Goal: Task Accomplishment & Management: Complete application form

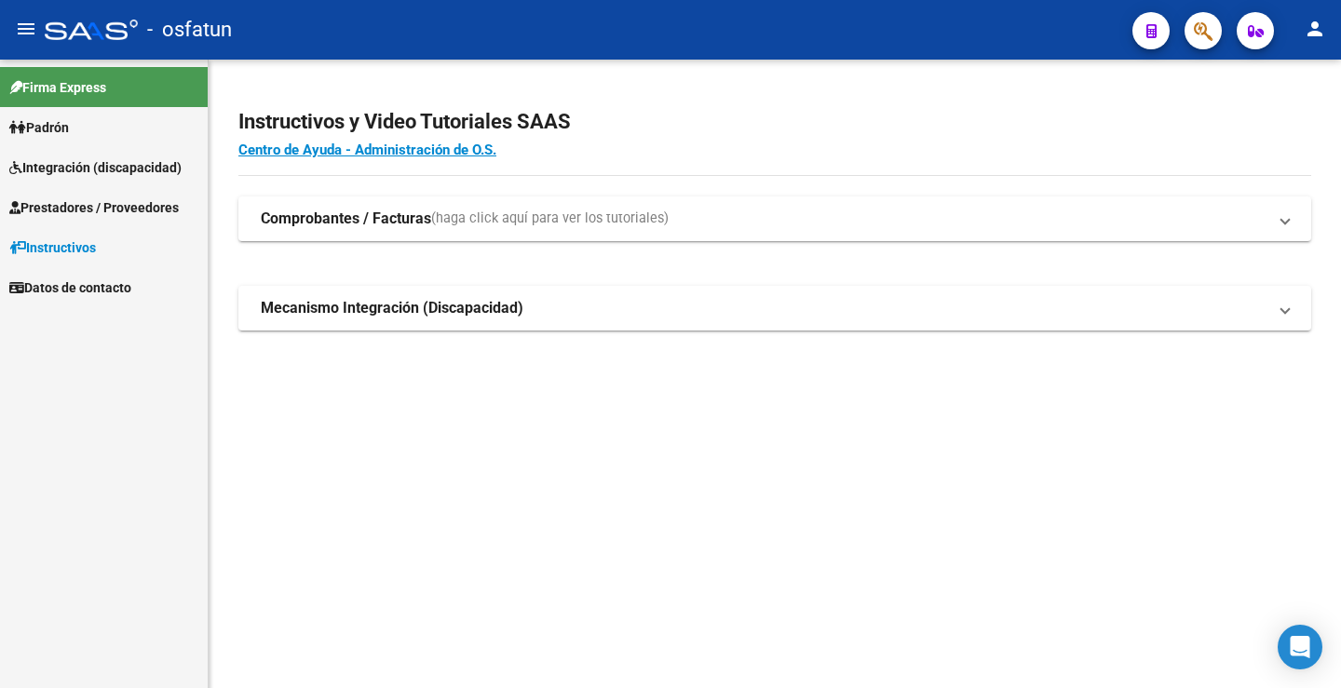
click at [156, 210] on span "Prestadores / Proveedores" at bounding box center [93, 207] width 169 height 20
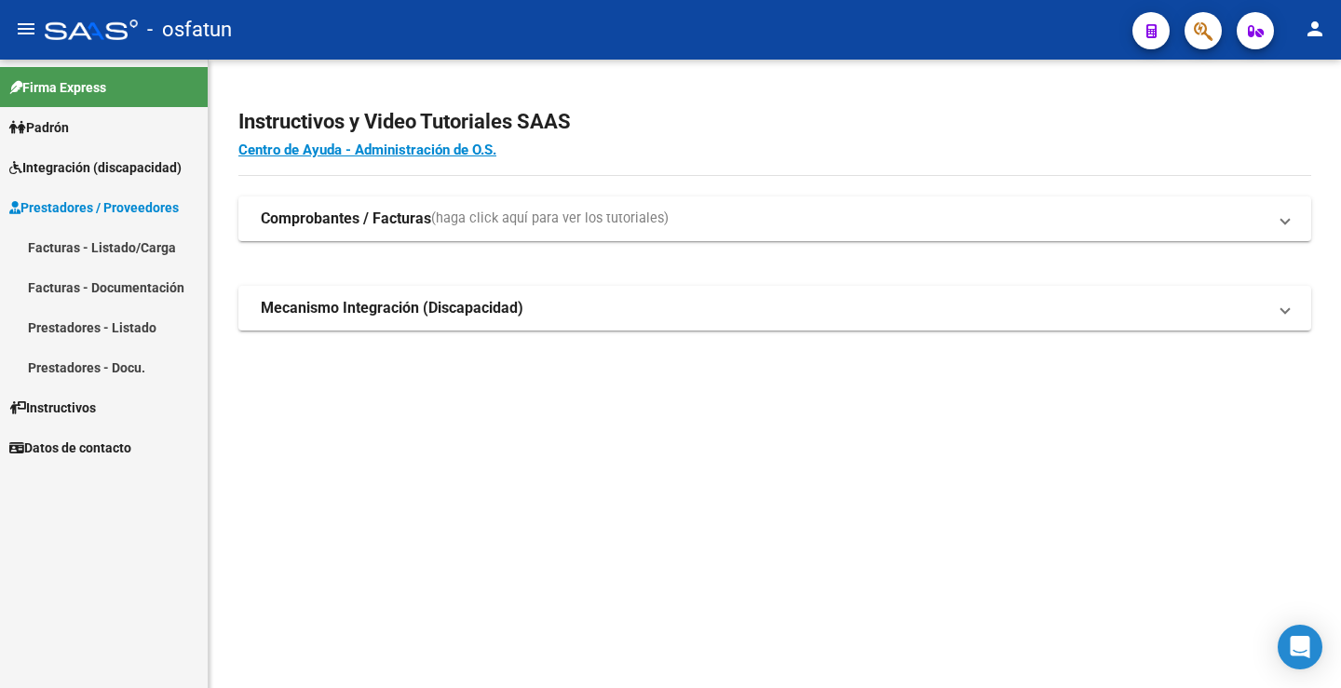
click at [103, 249] on link "Facturas - Listado/Carga" at bounding box center [104, 247] width 208 height 40
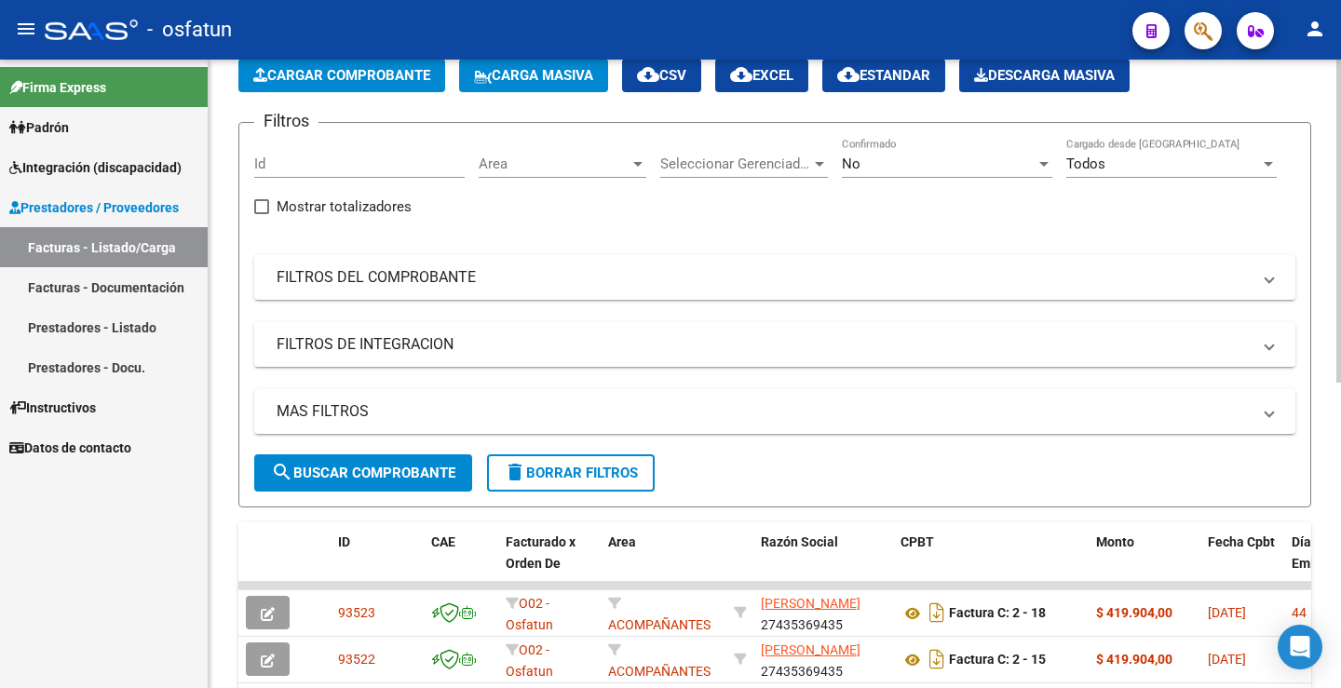
scroll to position [186, 0]
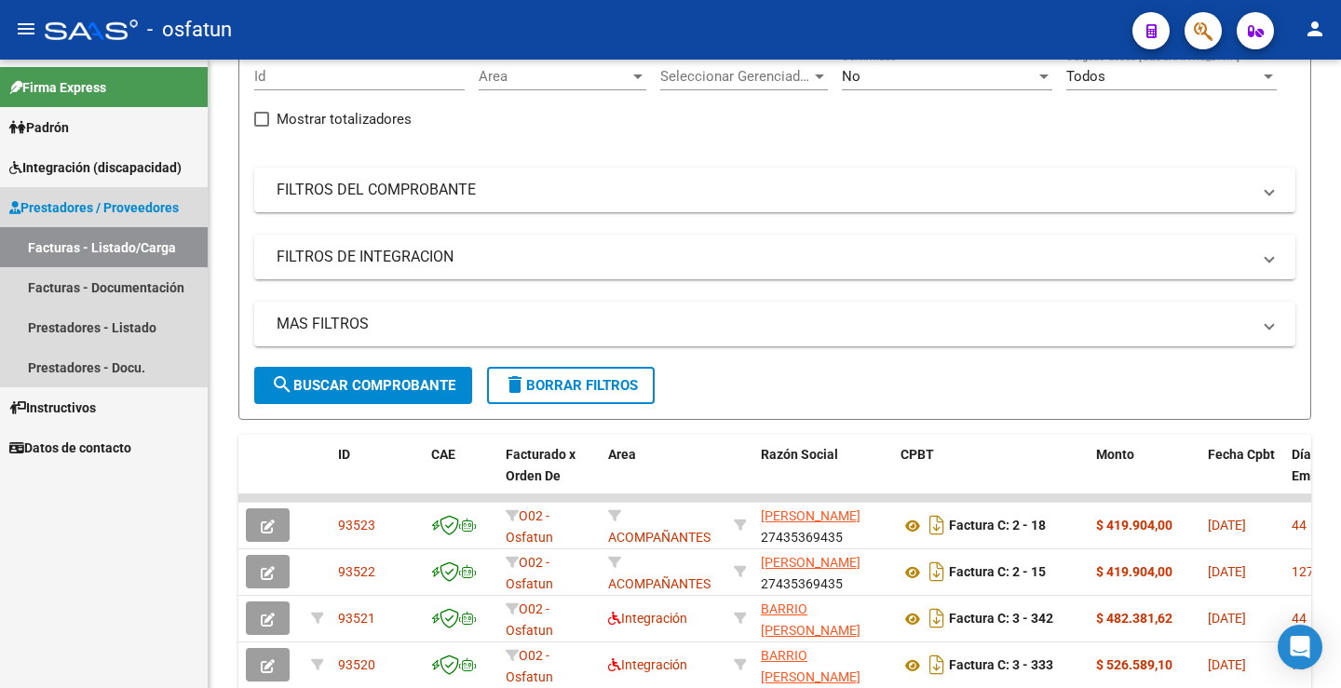
click at [145, 247] on link "Facturas - Listado/Carga" at bounding box center [104, 247] width 208 height 40
click at [138, 280] on link "Facturas - Documentación" at bounding box center [104, 287] width 208 height 40
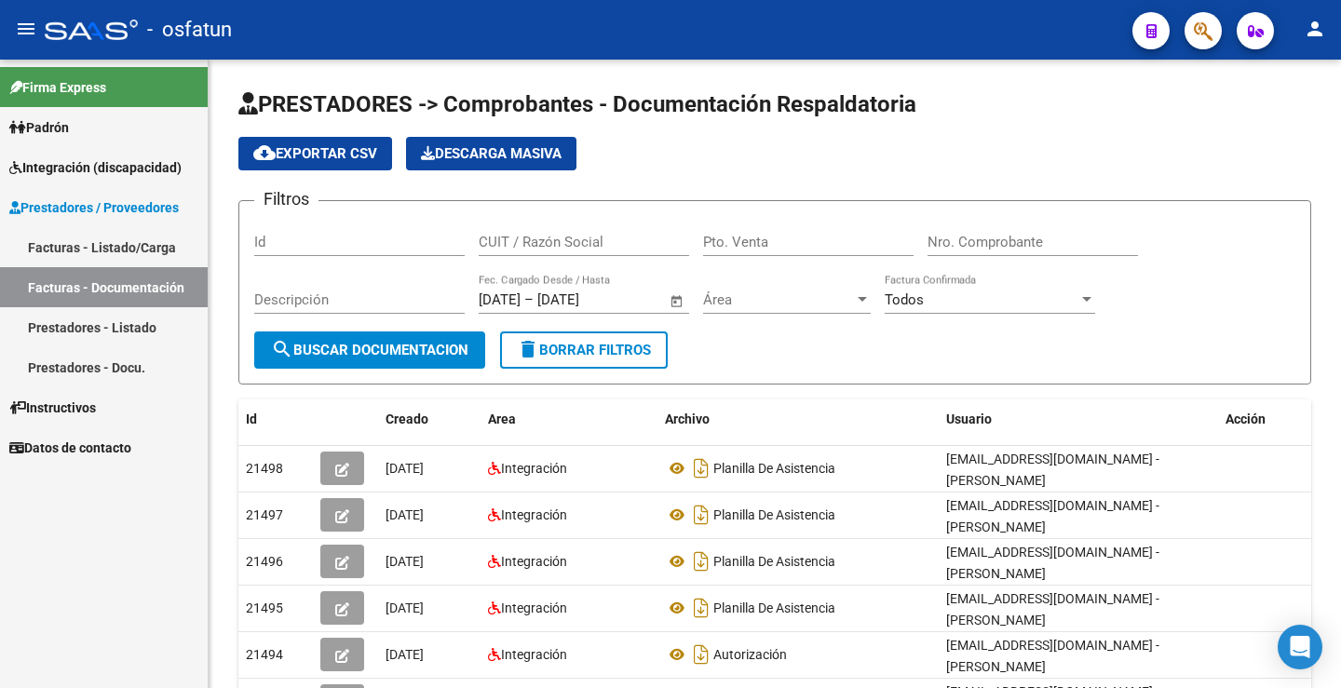
click at [91, 322] on link "Prestadores - Listado" at bounding box center [104, 327] width 208 height 40
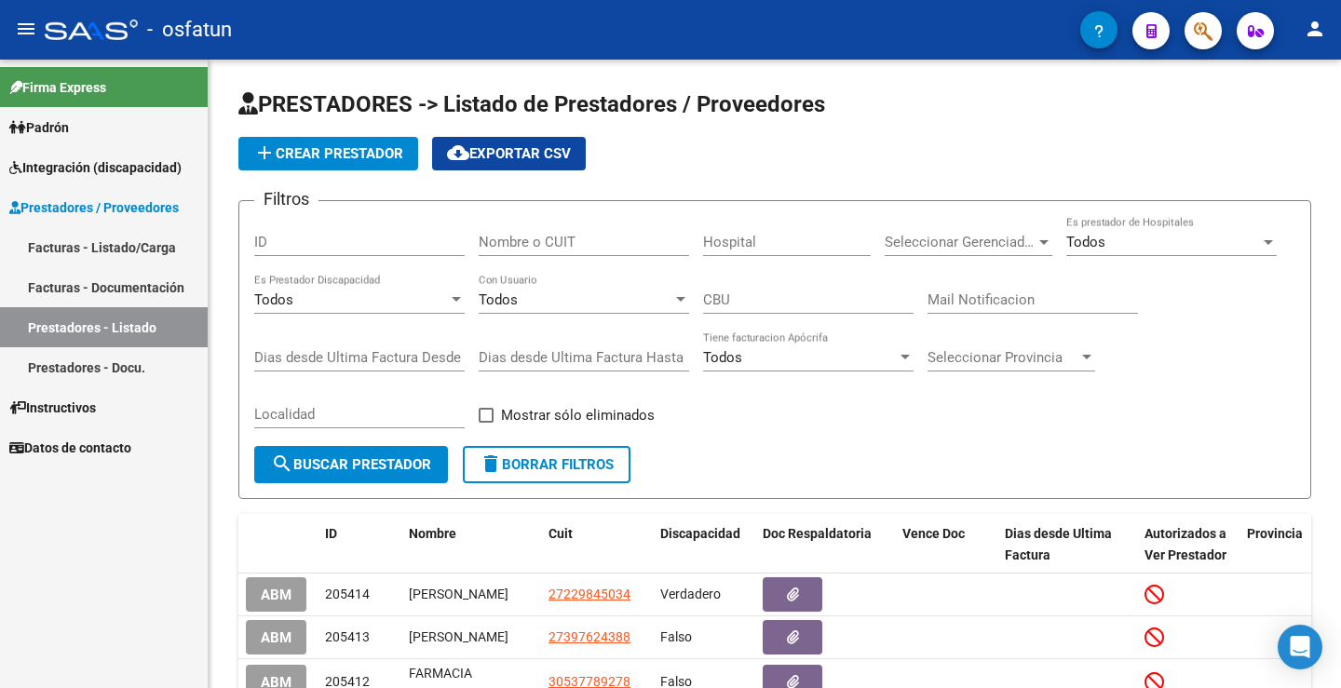
click at [105, 354] on link "Prestadores - Docu." at bounding box center [104, 367] width 208 height 40
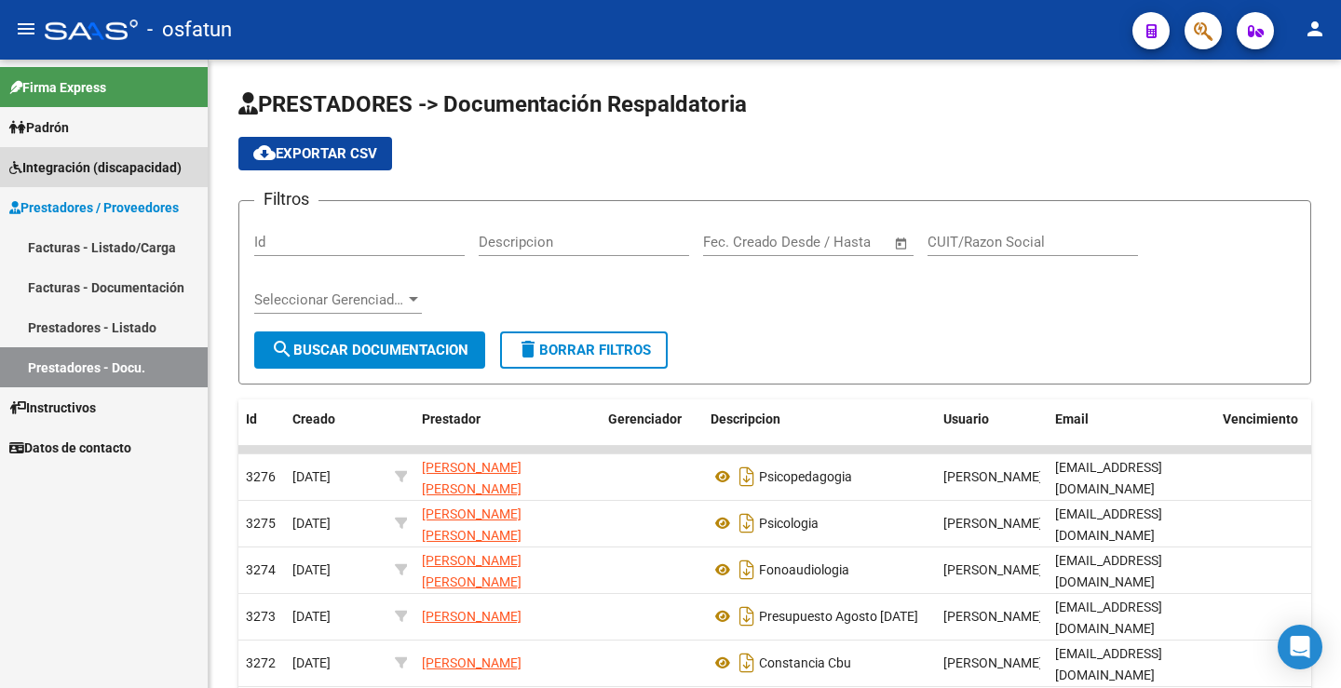
click at [98, 156] on link "Integración (discapacidad)" at bounding box center [104, 167] width 208 height 40
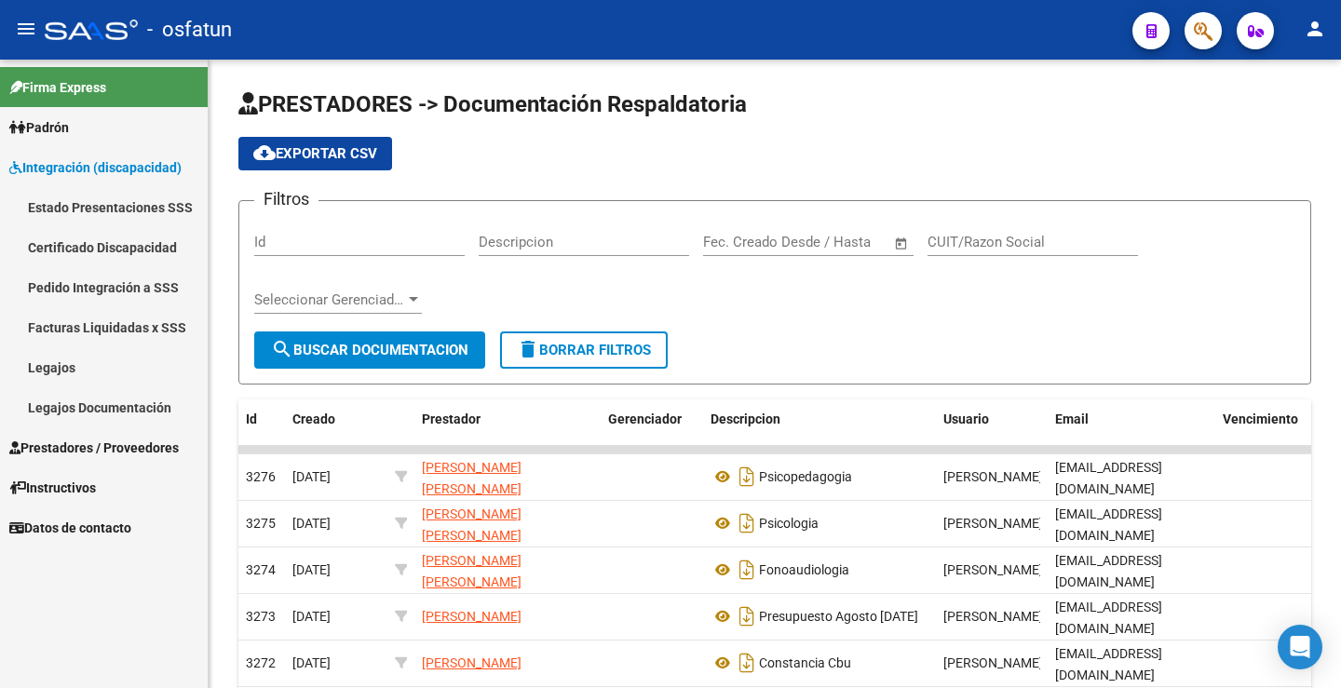
click at [100, 364] on link "Legajos" at bounding box center [104, 367] width 208 height 40
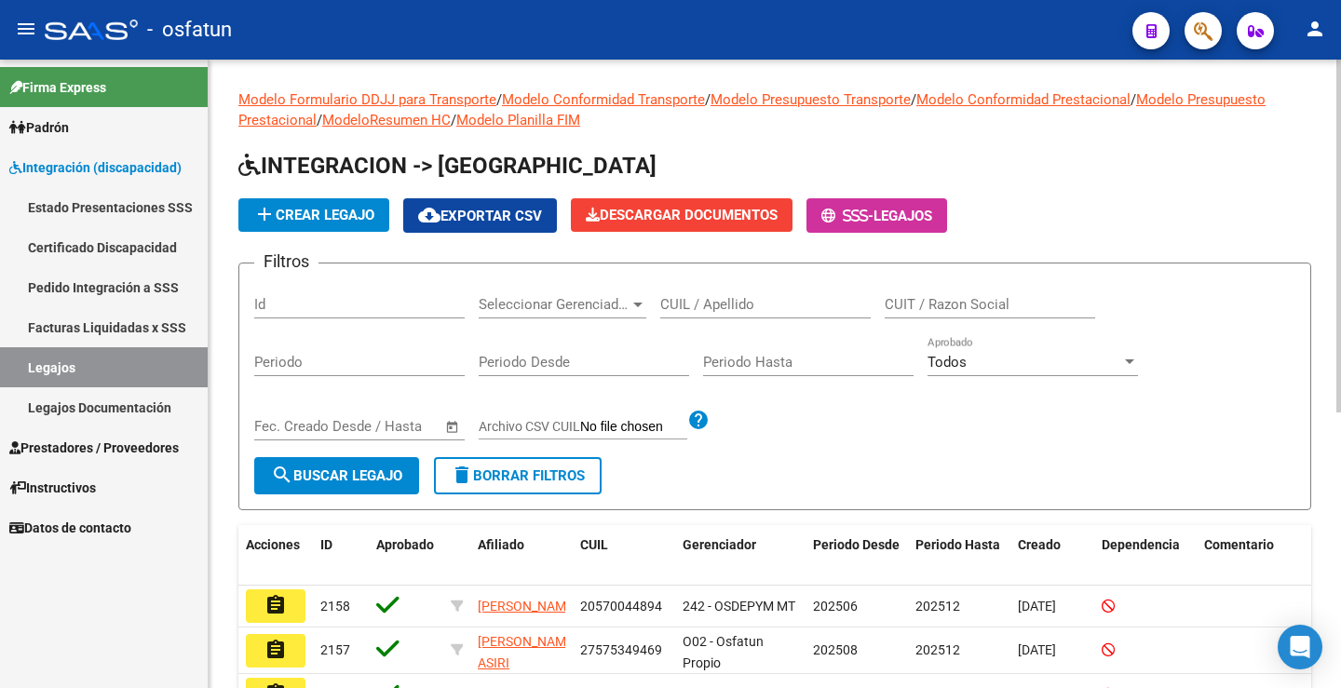
click at [714, 294] on div "CUIL / Apellido" at bounding box center [765, 298] width 210 height 40
paste input "20550865972"
type input "20550865972"
click at [373, 468] on span "search Buscar Legajo" at bounding box center [336, 476] width 131 height 17
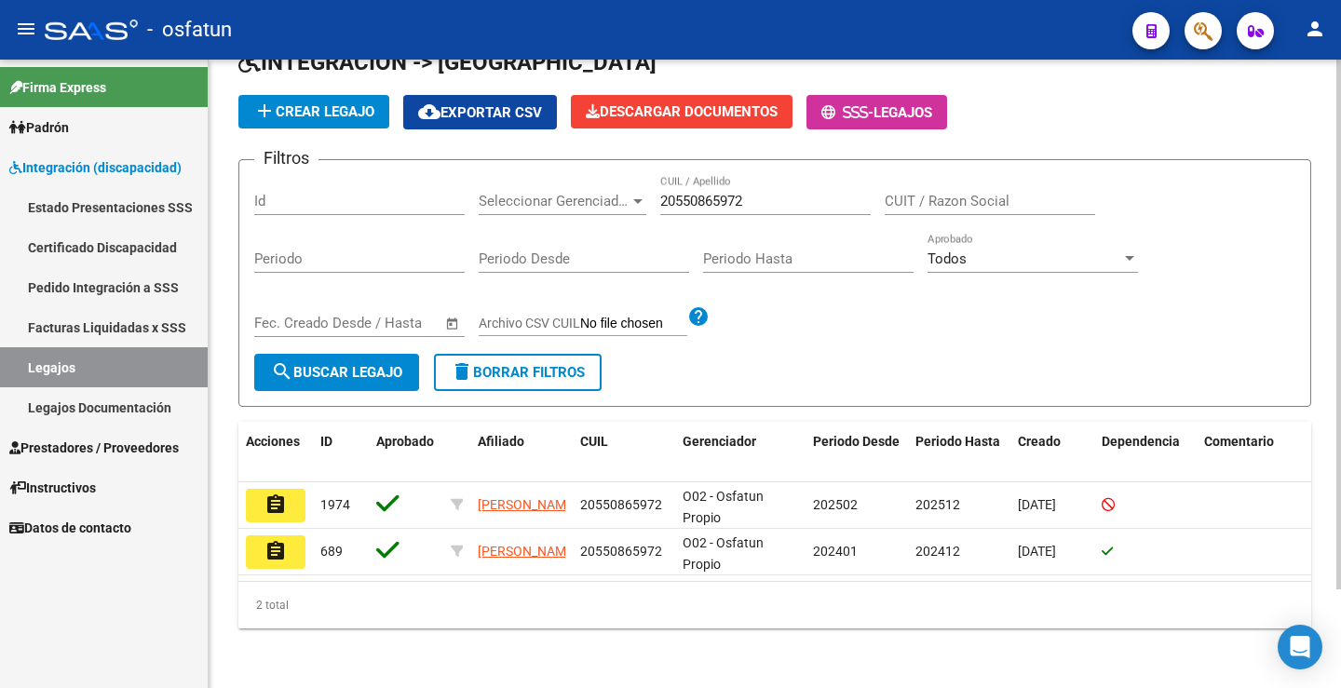
scroll to position [117, 0]
drag, startPoint x: 276, startPoint y: 490, endPoint x: 258, endPoint y: 490, distance: 17.7
click at [270, 494] on mat-icon "assignment" at bounding box center [275, 505] width 22 height 22
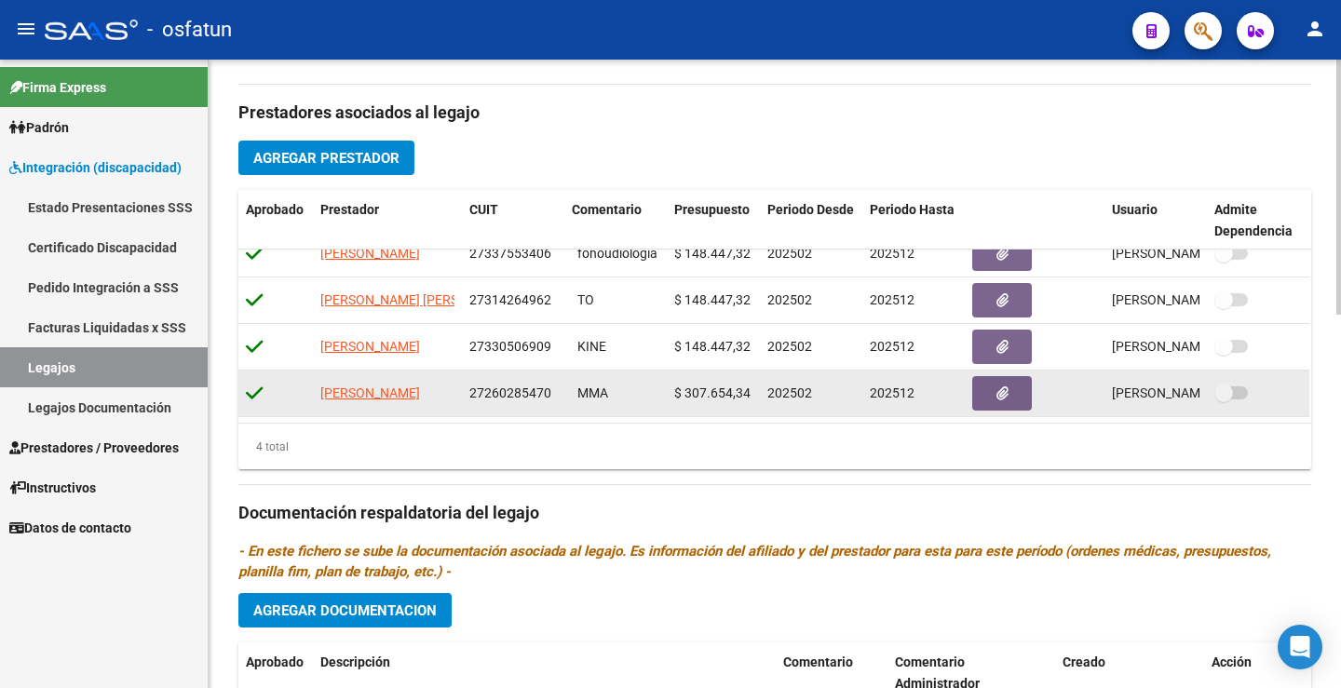
scroll to position [652, 0]
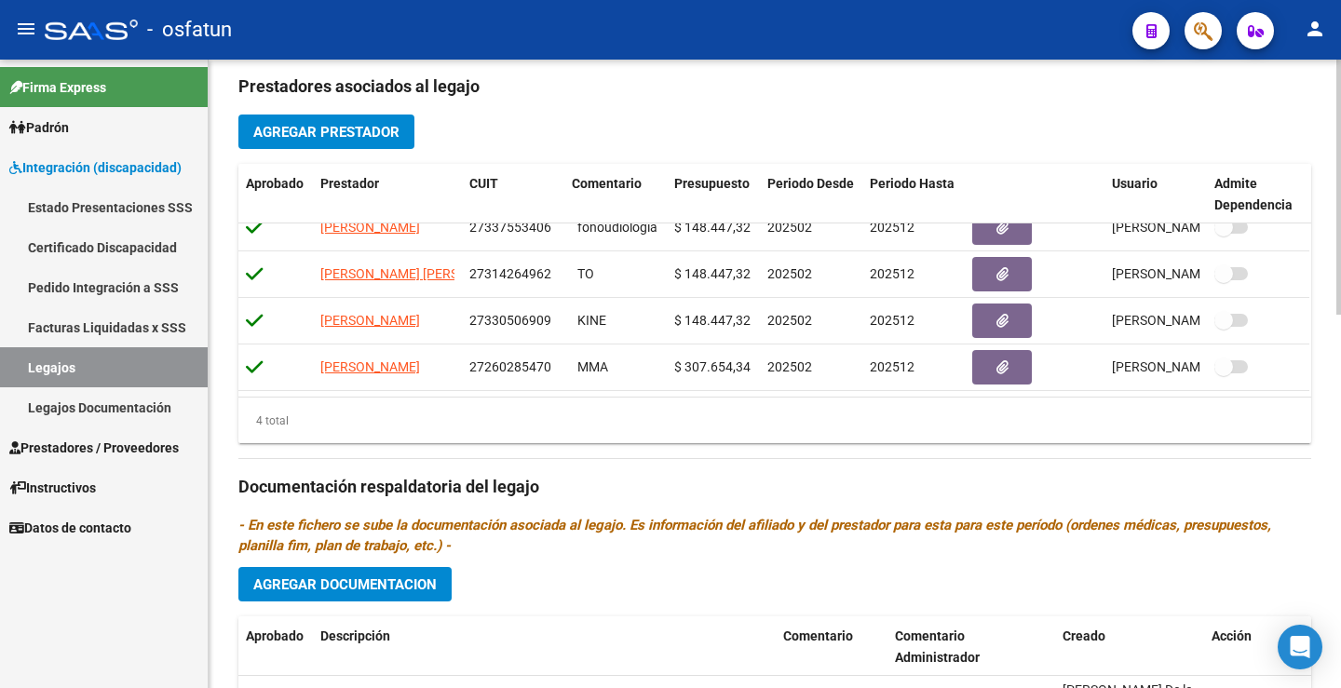
click at [378, 136] on span "Agregar Prestador" at bounding box center [326, 132] width 146 height 17
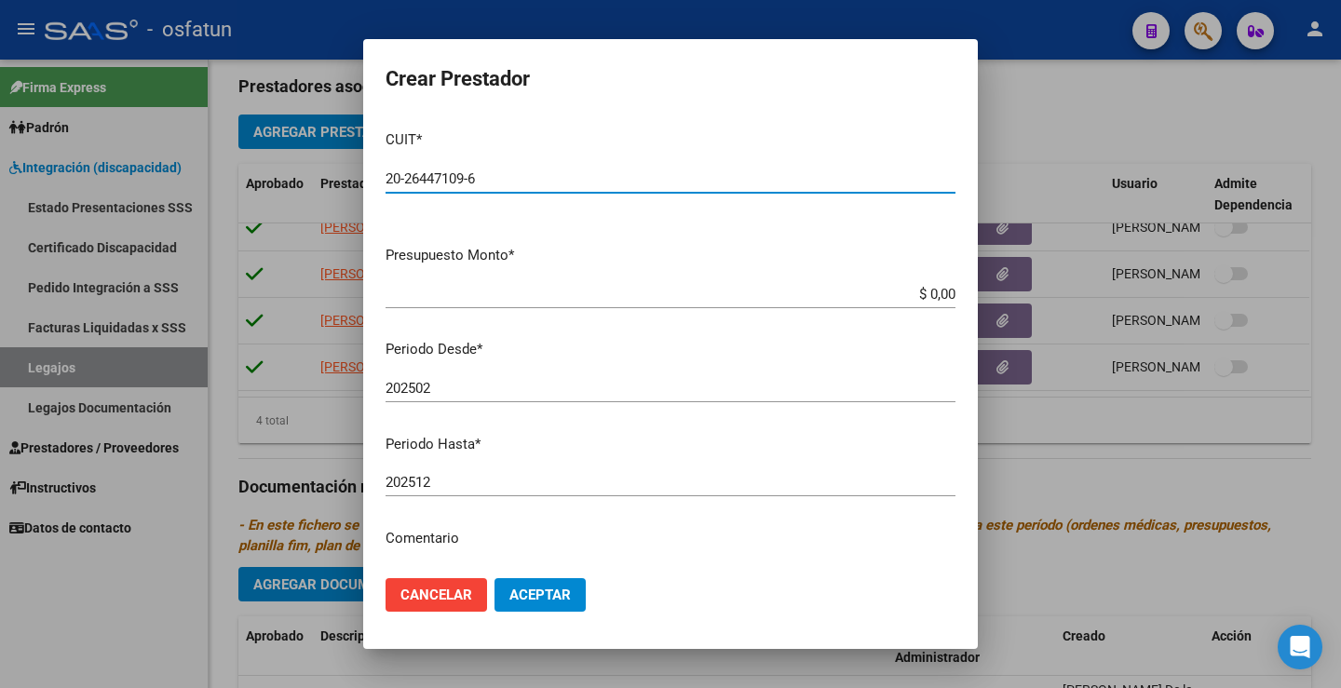
type input "20-26447109-6"
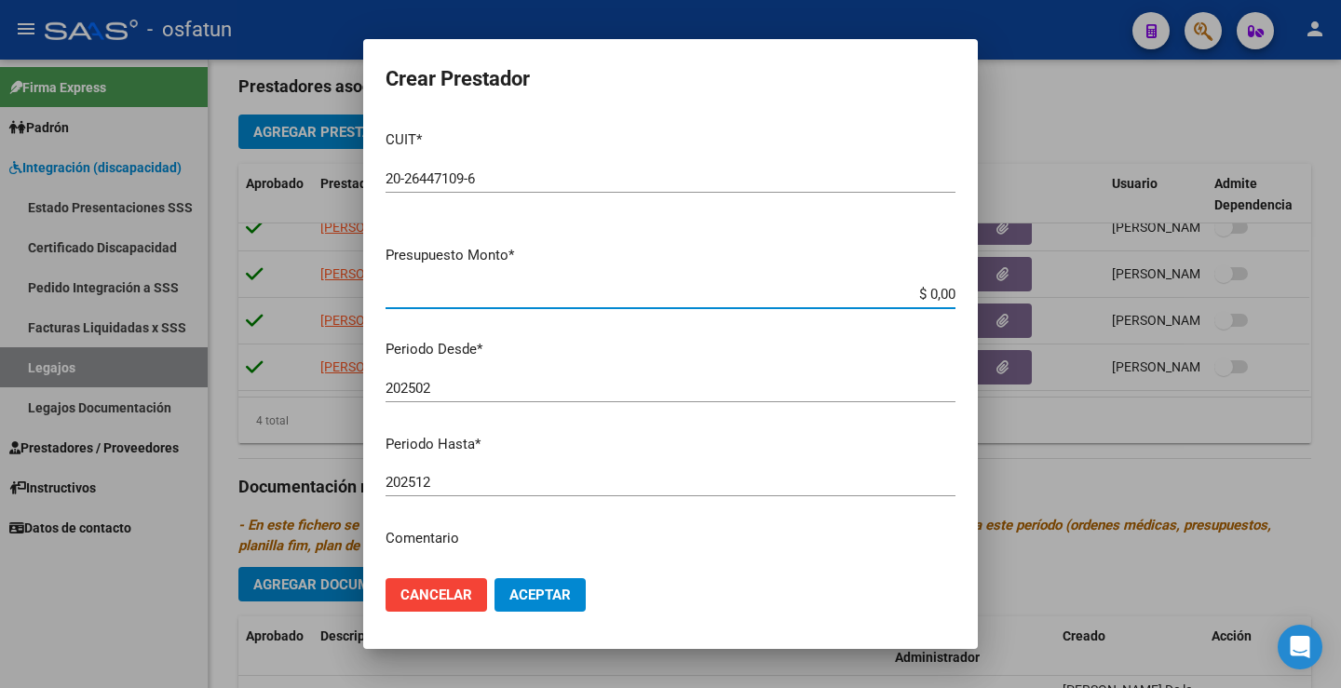
click at [871, 286] on input "$ 0,00" at bounding box center [671, 294] width 570 height 17
click at [880, 287] on input "$ 58.878.450,00" at bounding box center [671, 294] width 570 height 17
type input "$ 588.784,76"
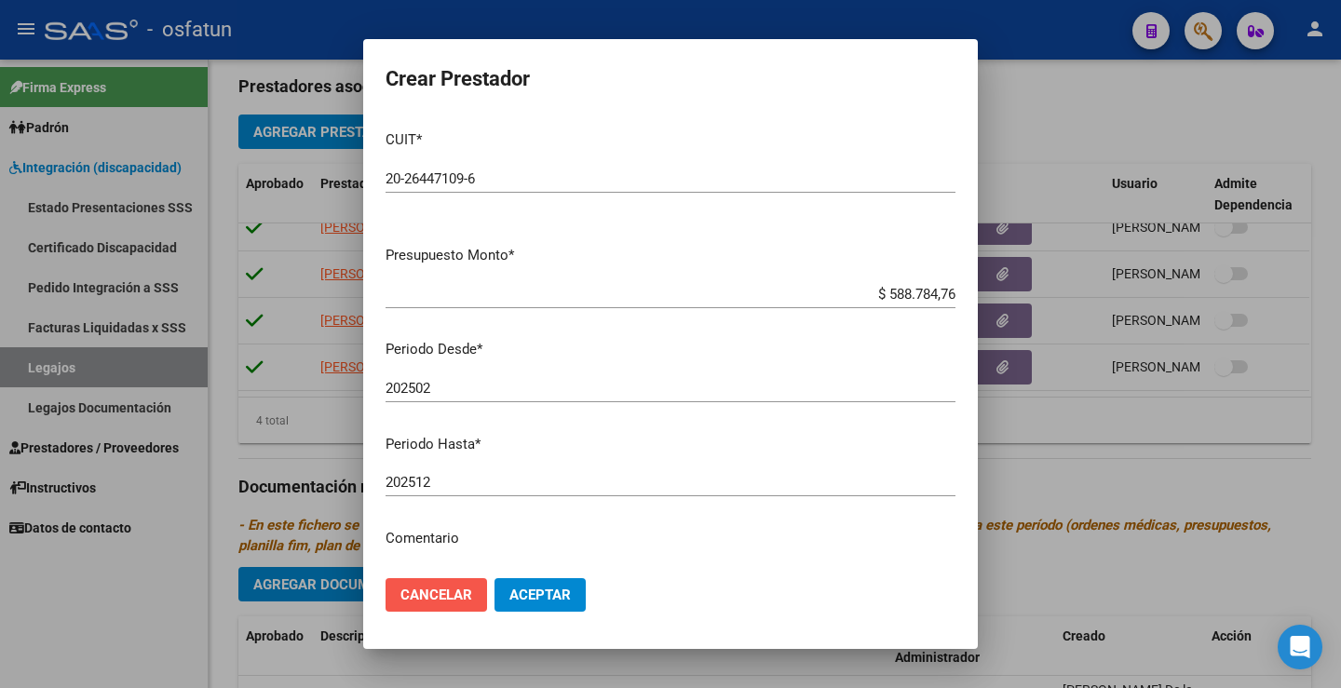
click at [445, 583] on button "Cancelar" at bounding box center [437, 595] width 102 height 34
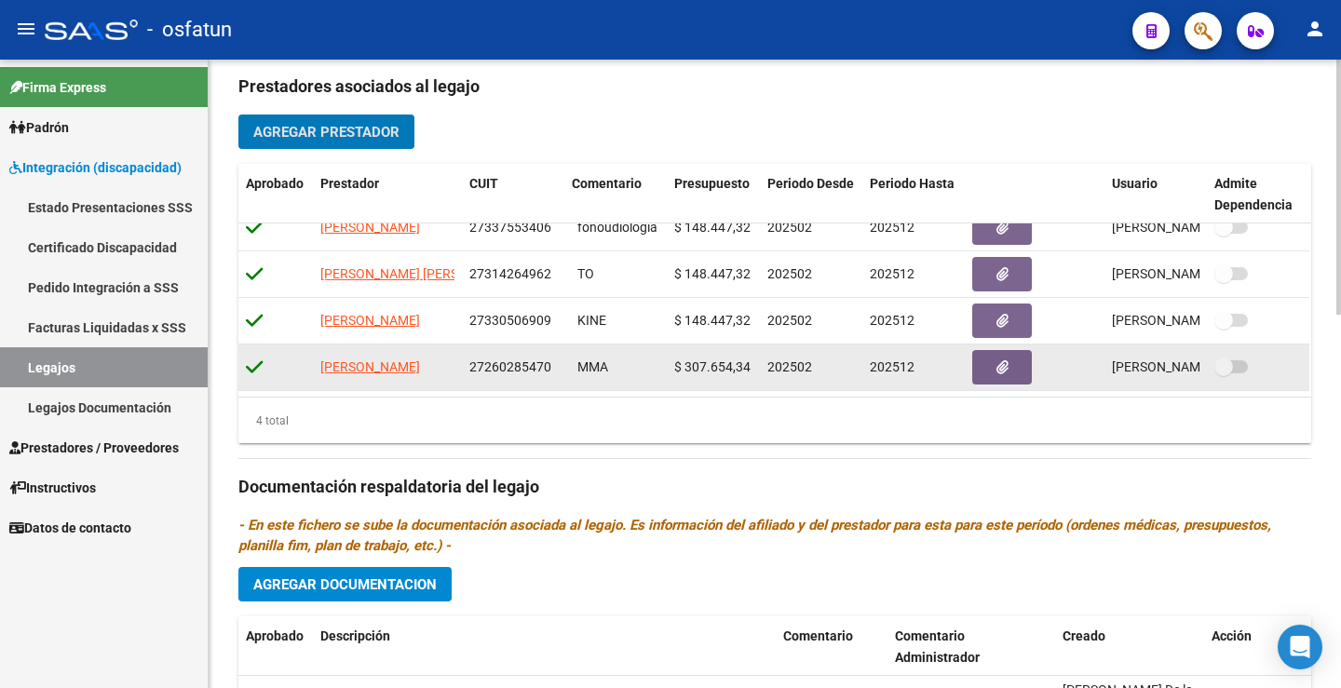
scroll to position [0, 0]
